Goal: Contribute content: Contribute content

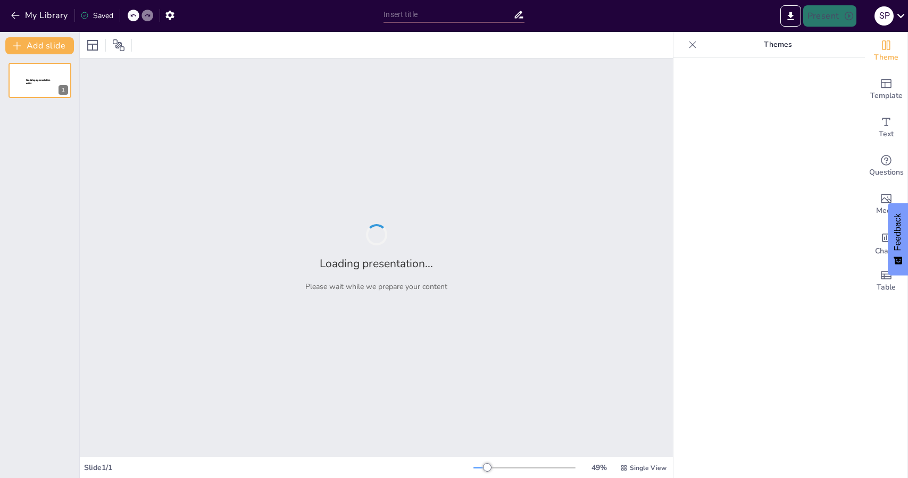
type input "Imported 基于多阶段决策优化的有限交易股票买卖问题研究开题答辩 (1)(1).pptx"
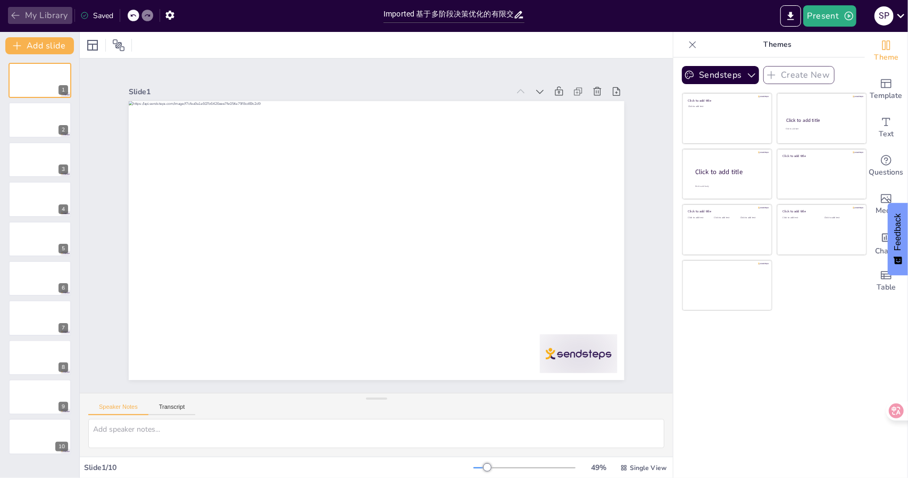
click at [54, 16] on button "My Library" at bounding box center [40, 15] width 64 height 17
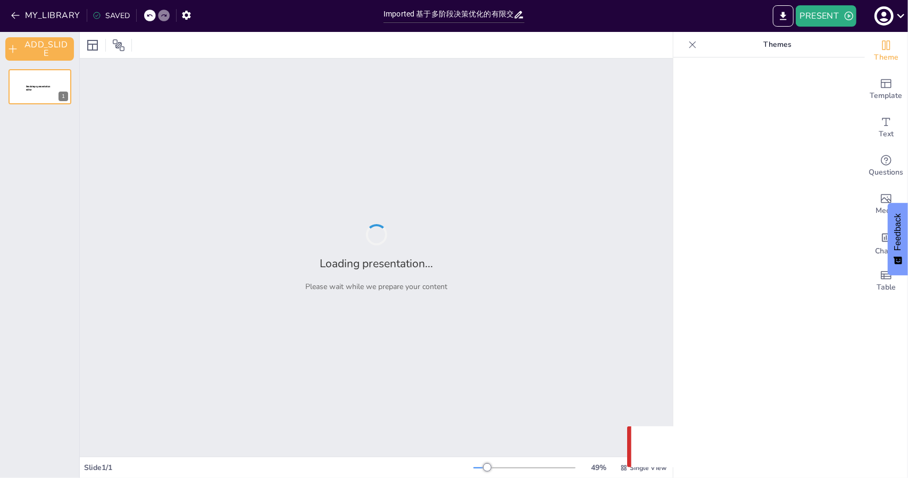
type input "Imported 基于多阶段决策优化的有限交易股票买卖问题研究开题答辩 (1)(1).pptx"
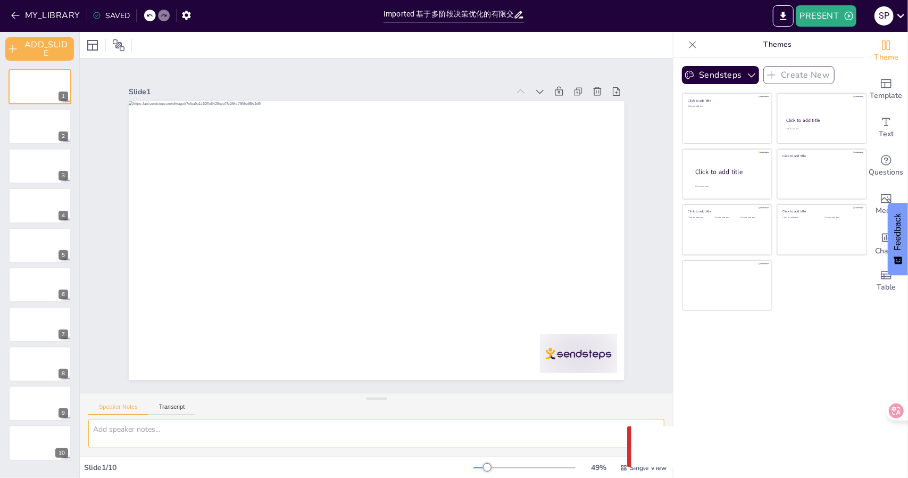
click at [148, 426] on textarea at bounding box center [376, 433] width 576 height 29
type textarea "该"
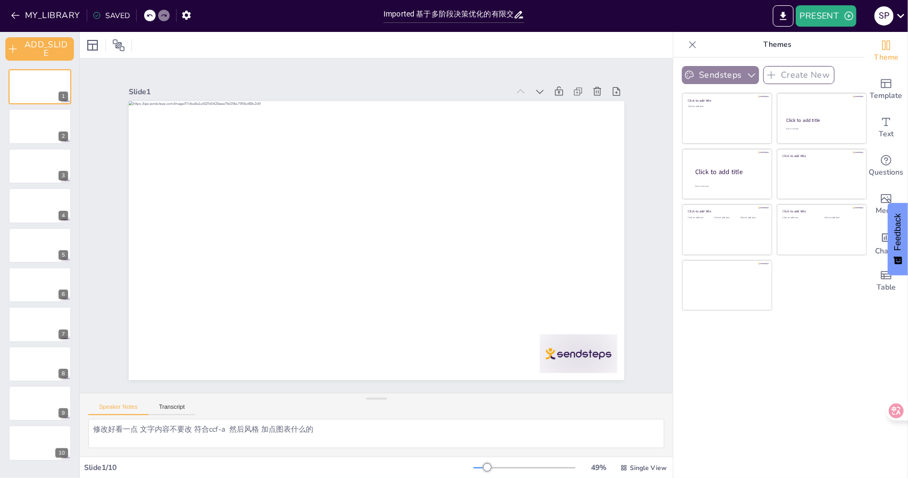
click at [697, 73] on button "Sendsteps" at bounding box center [720, 75] width 77 height 18
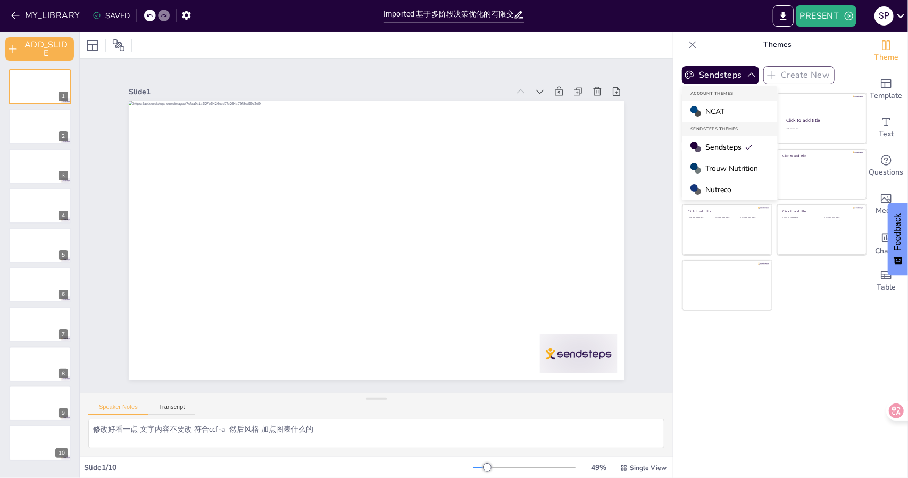
click at [810, 368] on div "Sendsteps Create New Account Themes NCAT Sendsteps Themes Sendsteps Trouw Nutri…" at bounding box center [770, 267] width 192 height 420
click at [375, 436] on textarea "修改好看一点 文字内容不要改 符合ccf-a 然后风格 加点图表什么的" at bounding box center [376, 433] width 576 height 29
type textarea "修改好看一点 文字内容不要改 符合ccf-a 然后风格 加点图表什么的"
click at [178, 408] on button "Transcript" at bounding box center [171, 409] width 47 height 12
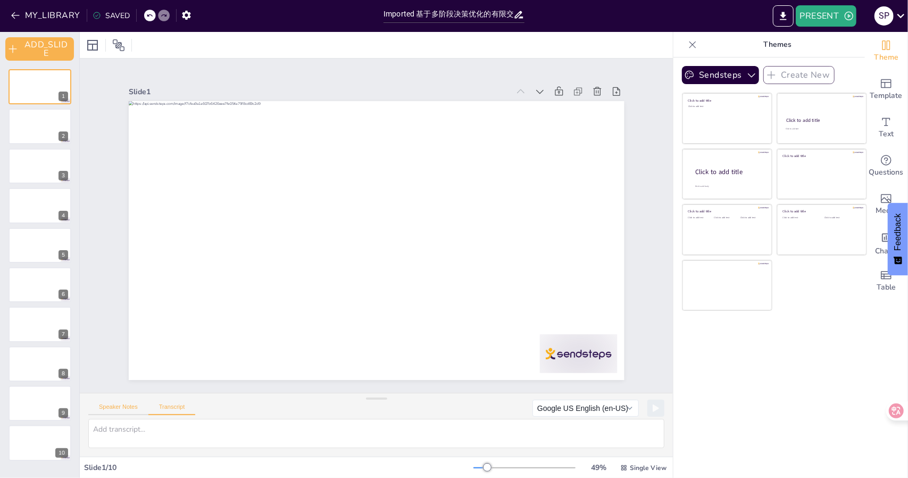
click at [129, 409] on button "Speaker Notes" at bounding box center [118, 409] width 60 height 12
click at [286, 434] on textarea "修改好看一点 文字内容不要改 符合ccf-a 然后风格 加点图表什么的" at bounding box center [376, 433] width 576 height 29
click at [721, 77] on button "Sendsteps" at bounding box center [720, 75] width 77 height 18
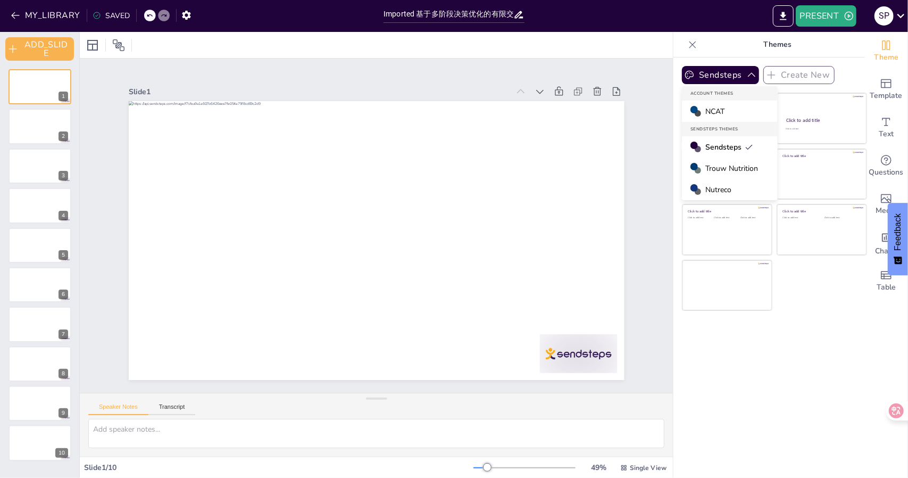
click at [725, 146] on span "Sendsteps" at bounding box center [729, 147] width 48 height 10
click at [173, 422] on textarea at bounding box center [376, 433] width 576 height 29
paste textarea "修改好看一点 文字内容不要改 符合ccf-a 然后风格 加点图表什么的"
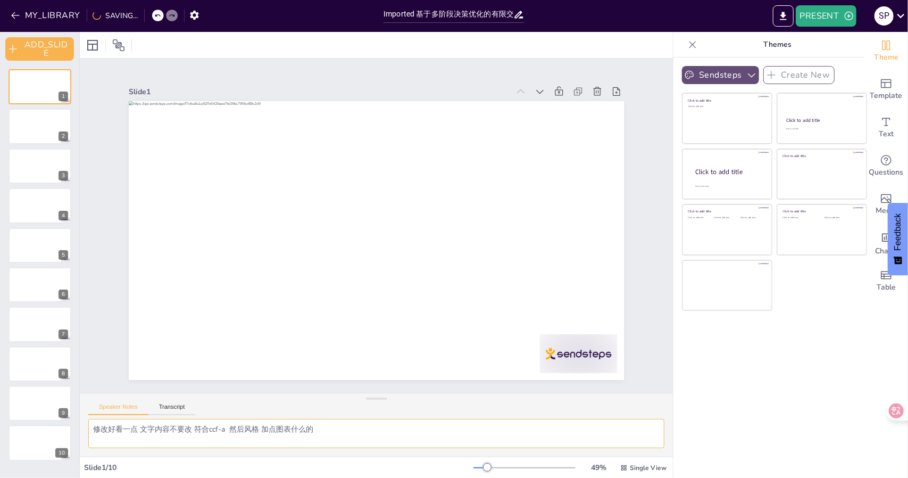
type textarea "修改好看一点 文字内容不要改 符合ccf-a 然后风格 加点图表什么的"
click at [705, 70] on button "Sendsteps" at bounding box center [720, 75] width 77 height 18
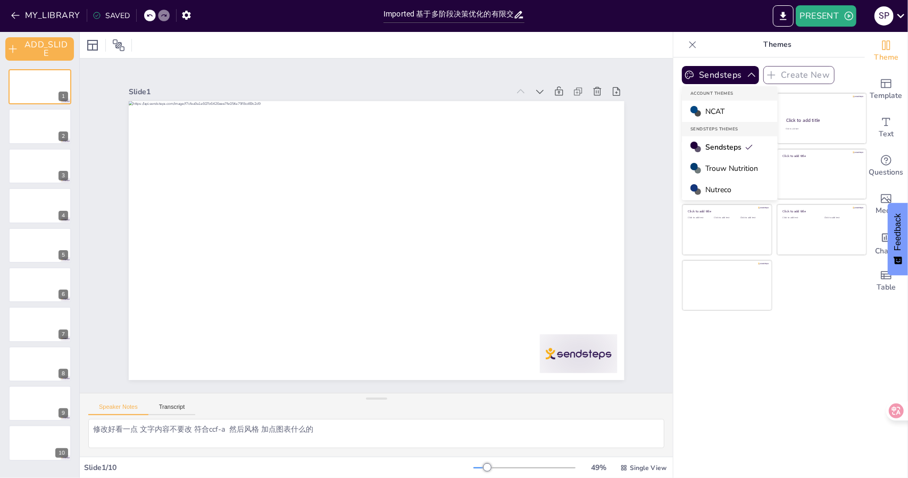
click at [713, 144] on span "Sendsteps" at bounding box center [729, 147] width 48 height 10
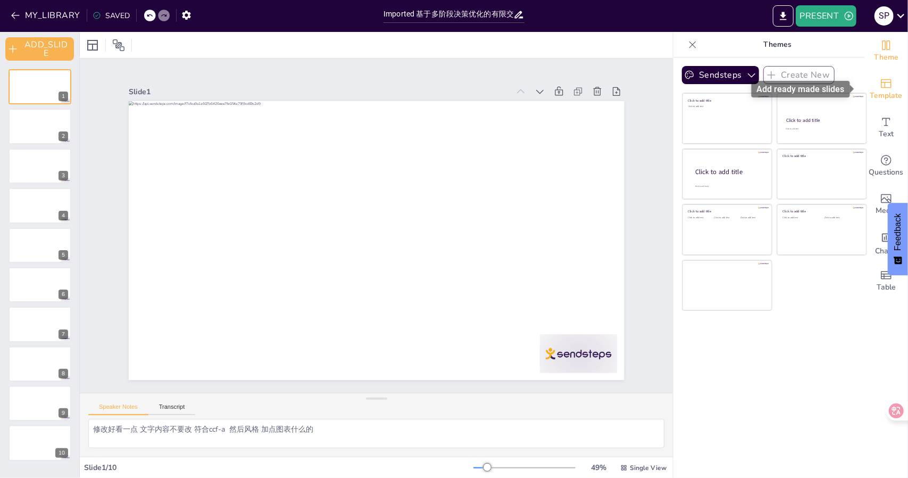
click at [881, 82] on icon "Add ready made slides" at bounding box center [886, 83] width 11 height 9
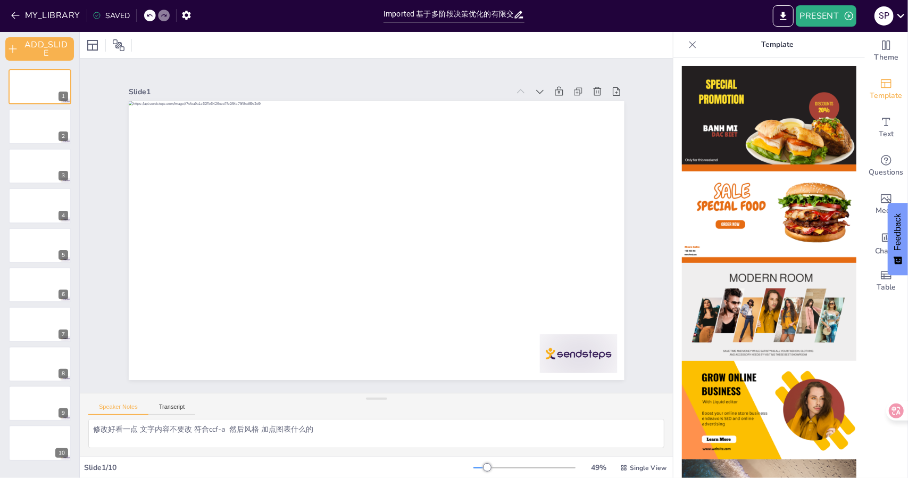
click at [759, 215] on img at bounding box center [769, 213] width 175 height 98
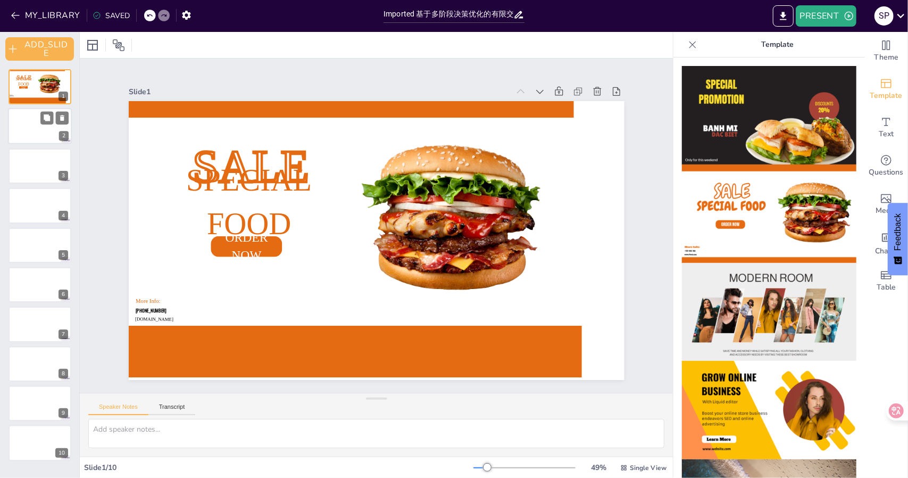
click at [36, 109] on div at bounding box center [40, 127] width 64 height 36
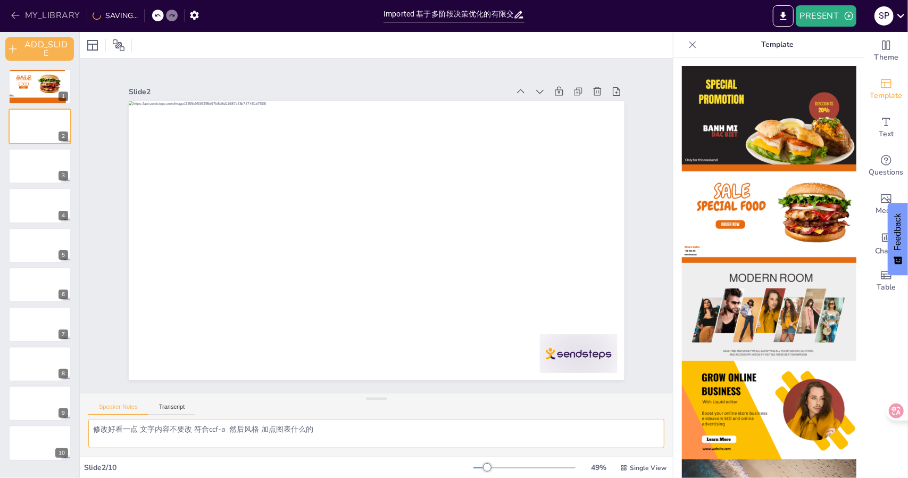
type textarea "修改好看一点 文字内容不要改 符合ccf-a 然后风格 加点图表什么的"
click at [19, 13] on icon "button" at bounding box center [15, 15] width 11 height 11
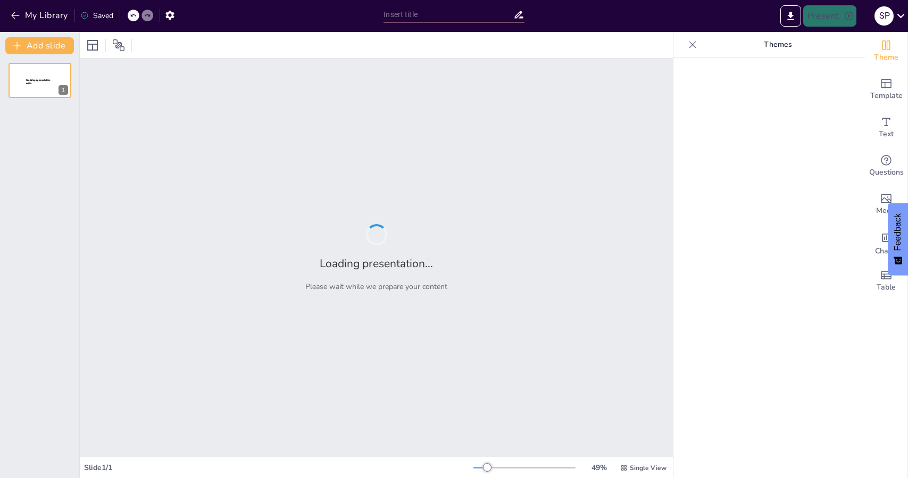
type input "股票交易系统中的算法优化与应用前景探讨"
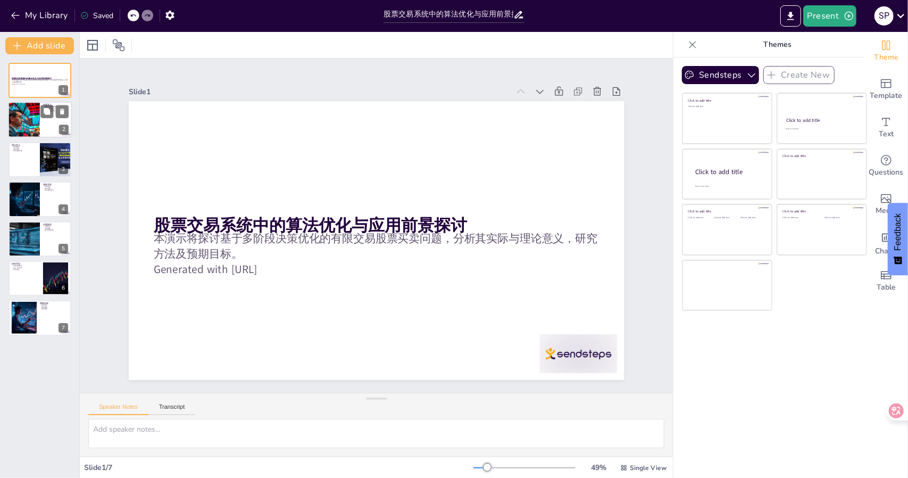
click at [23, 125] on div at bounding box center [24, 120] width 64 height 36
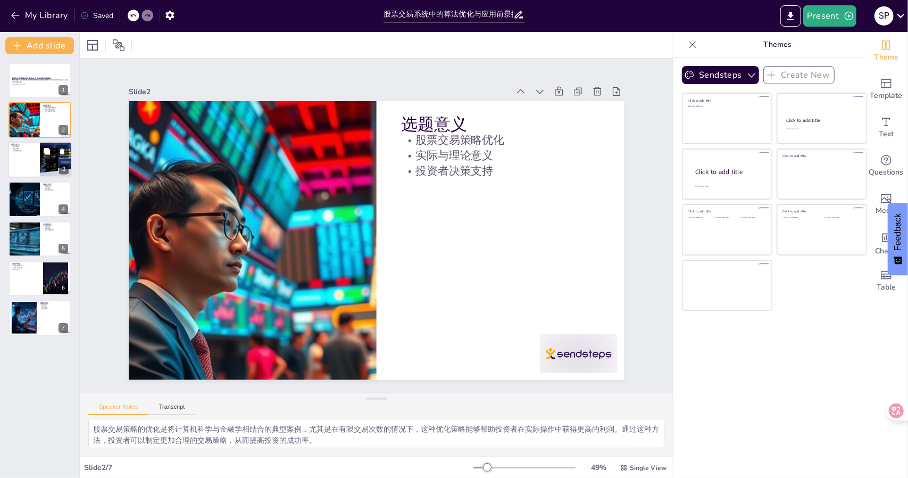
click at [31, 162] on div at bounding box center [40, 160] width 64 height 36
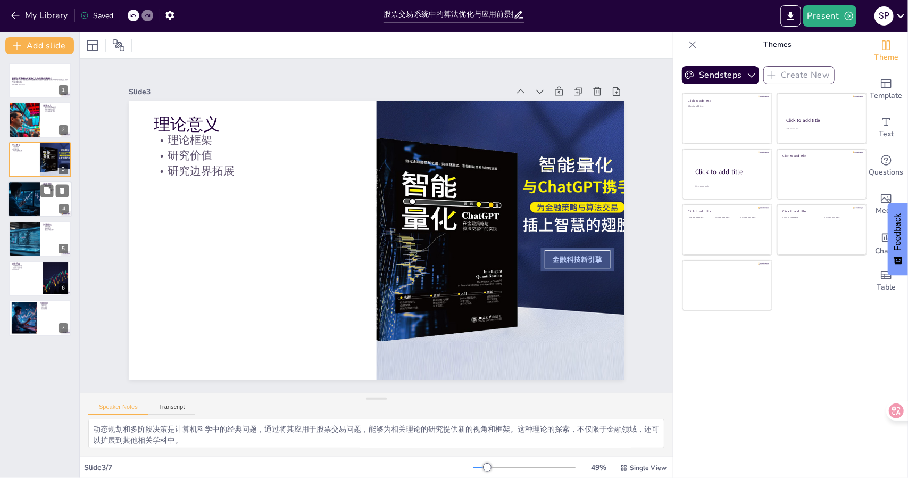
click at [47, 206] on div at bounding box center [40, 199] width 64 height 36
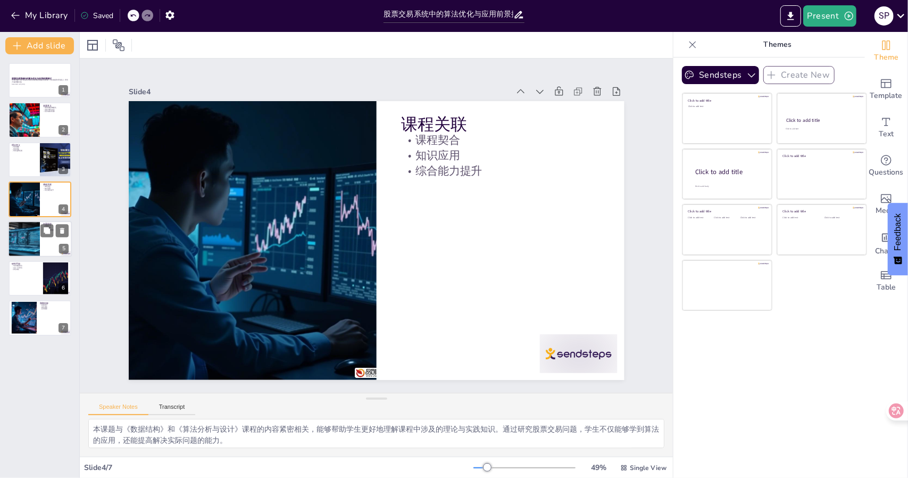
click at [43, 242] on div at bounding box center [40, 239] width 64 height 36
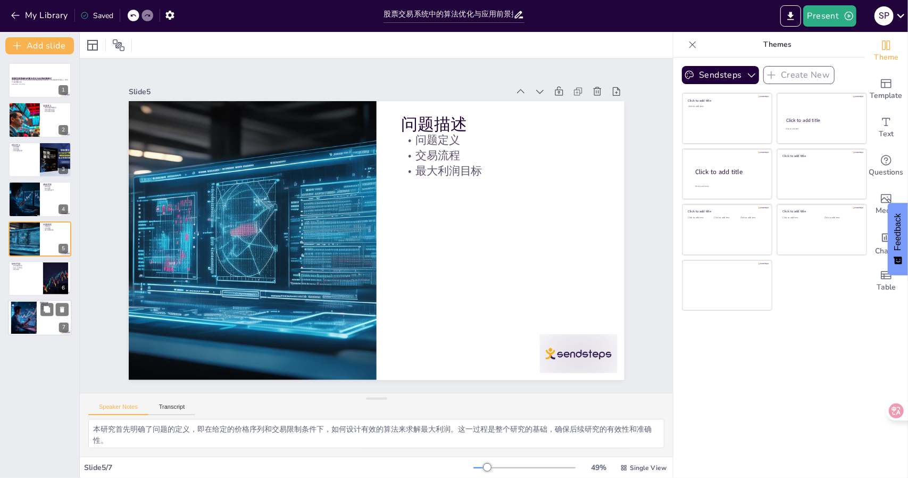
click at [40, 312] on div at bounding box center [40, 318] width 64 height 36
type textarea "预期通过设计多组实验，对两种算法的性能进行对比，分析其在不同交易场景下的表现。这种实验设计将为后续的研究提供重要的数据支持和参考依据。 撰写详细的实验报告是研…"
